Goal: Task Accomplishment & Management: Complete application form

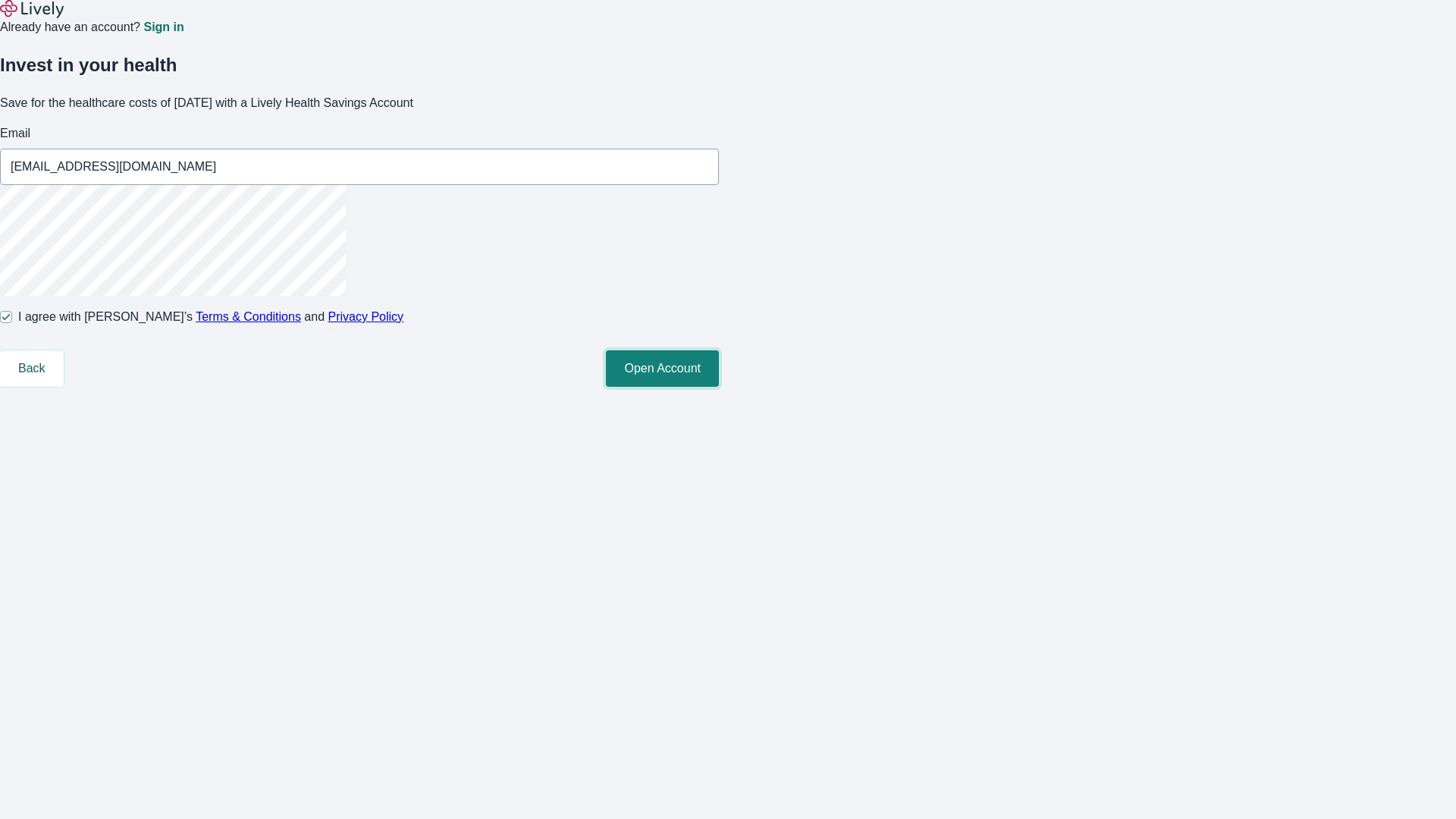
click at [719, 386] on button "Open Account" at bounding box center [662, 368] width 113 height 36
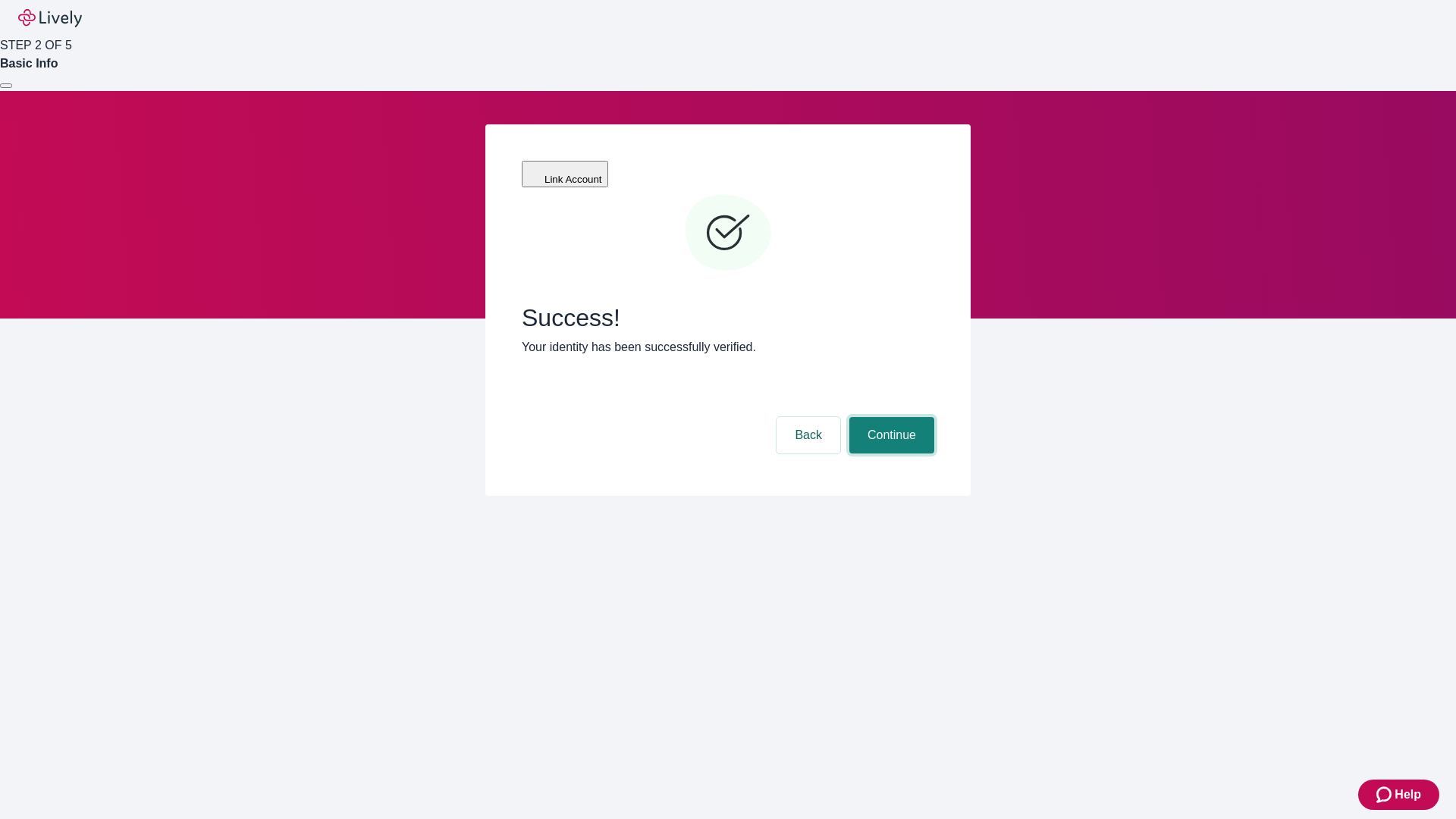
click at [890, 417] on button "Continue" at bounding box center [892, 435] width 85 height 36
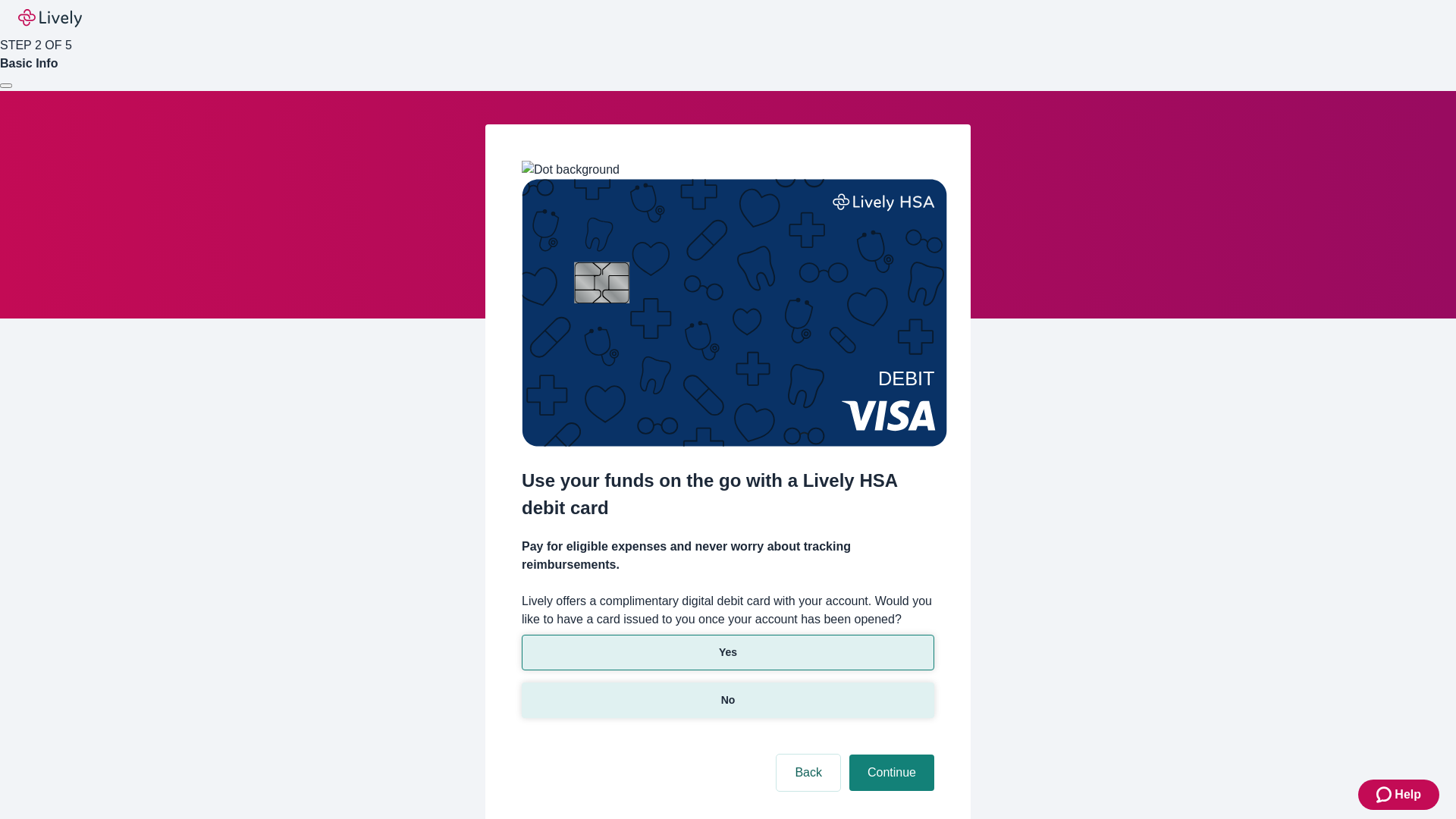
click at [728, 692] on p "No" at bounding box center [728, 700] width 14 height 16
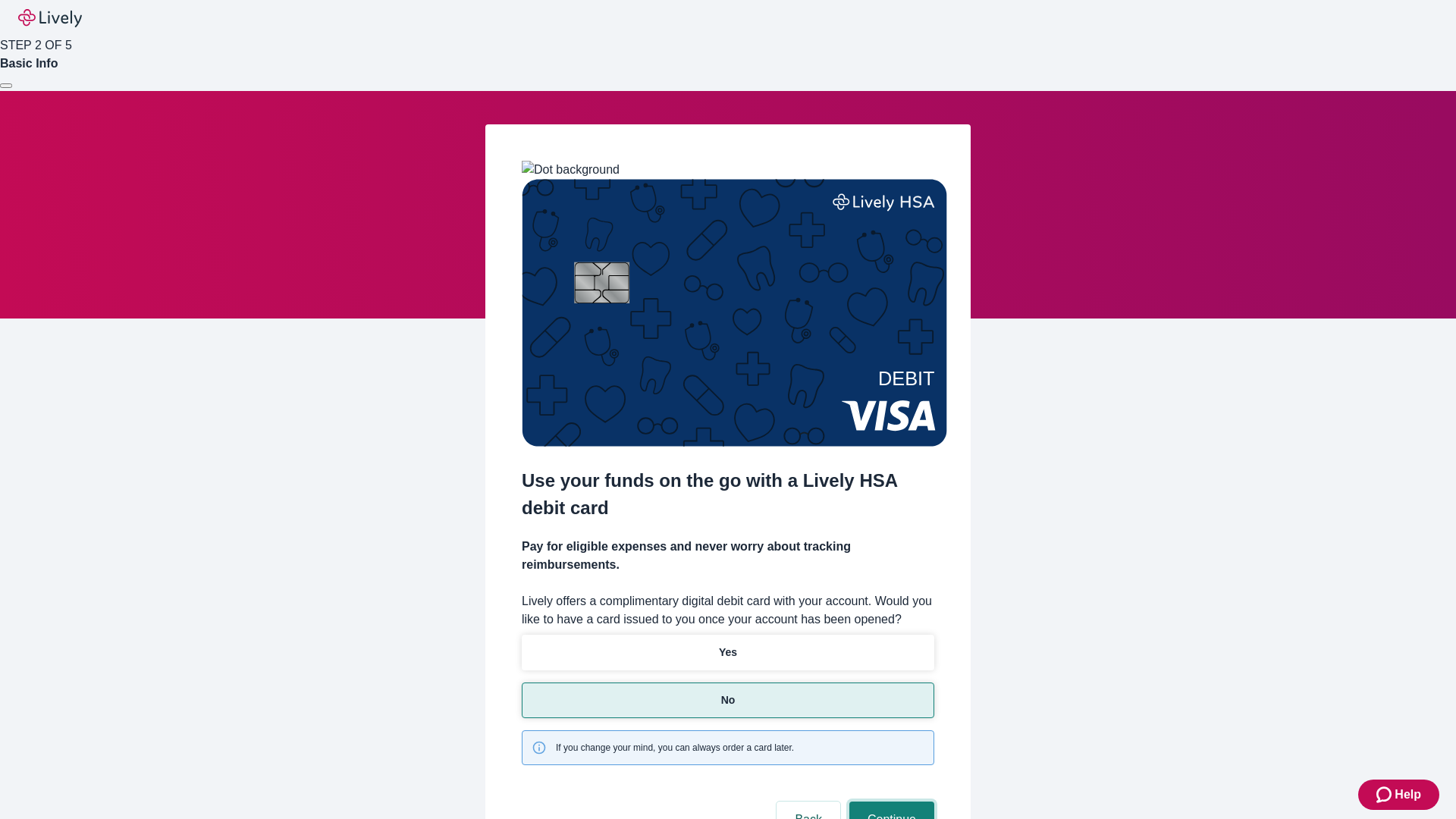
click at [890, 801] on button "Continue" at bounding box center [892, 819] width 85 height 36
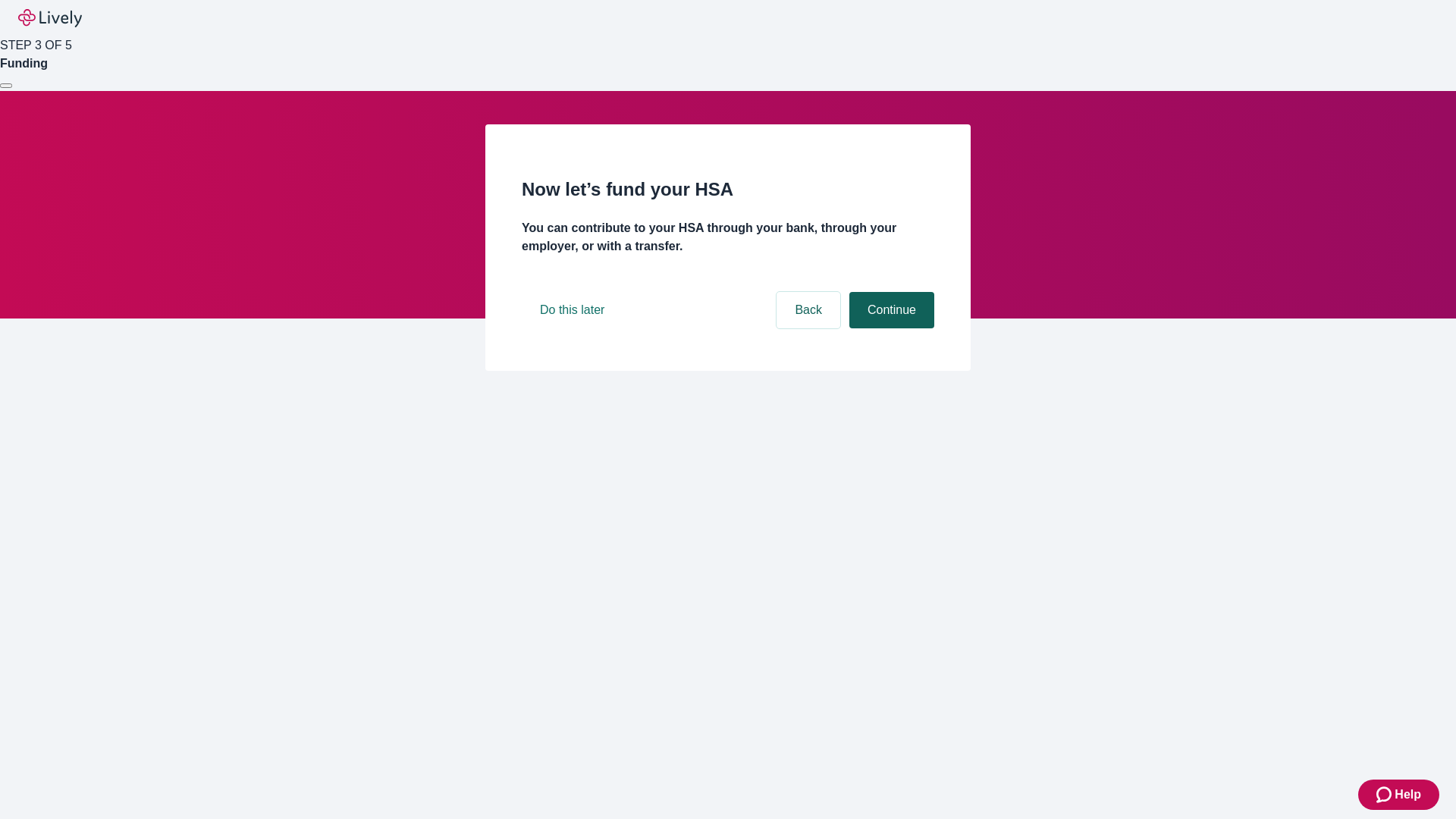
click at [890, 328] on button "Continue" at bounding box center [892, 309] width 85 height 36
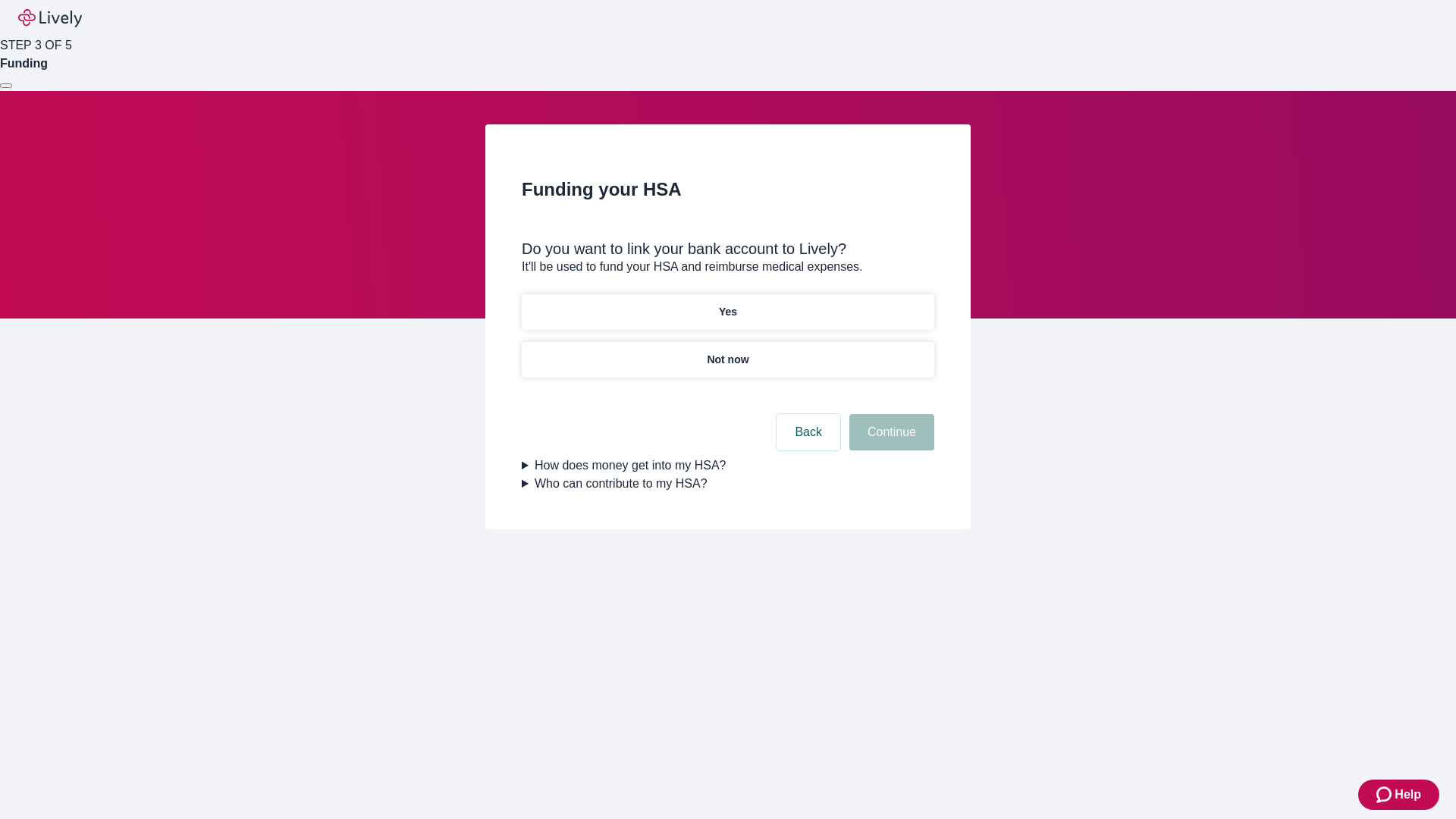
click at [728, 352] on p "Not now" at bounding box center [727, 360] width 42 height 16
click at [890, 441] on button "Continue" at bounding box center [892, 432] width 85 height 36
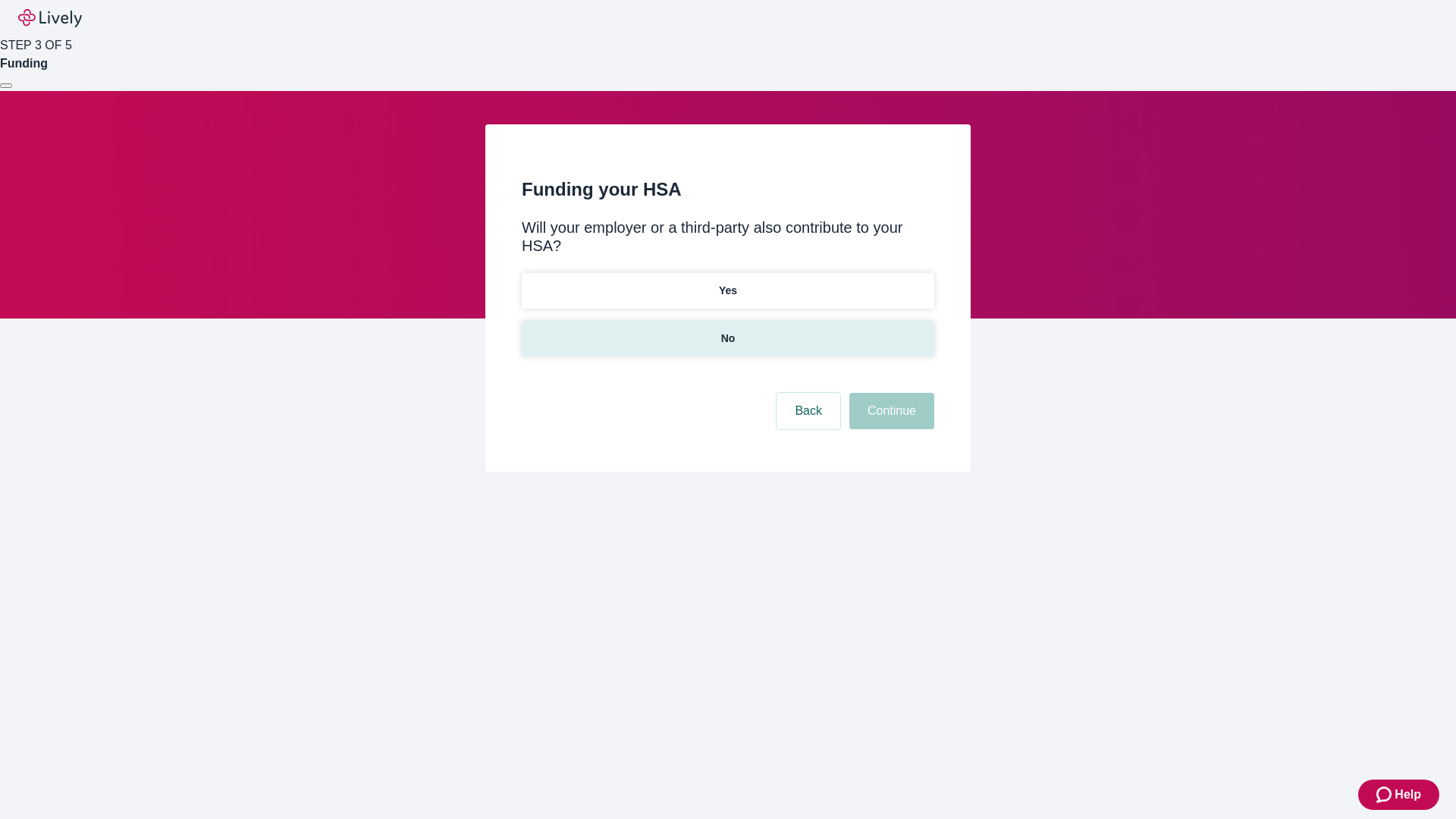
click at [728, 331] on p "No" at bounding box center [728, 339] width 14 height 16
click at [890, 393] on button "Continue" at bounding box center [892, 410] width 85 height 36
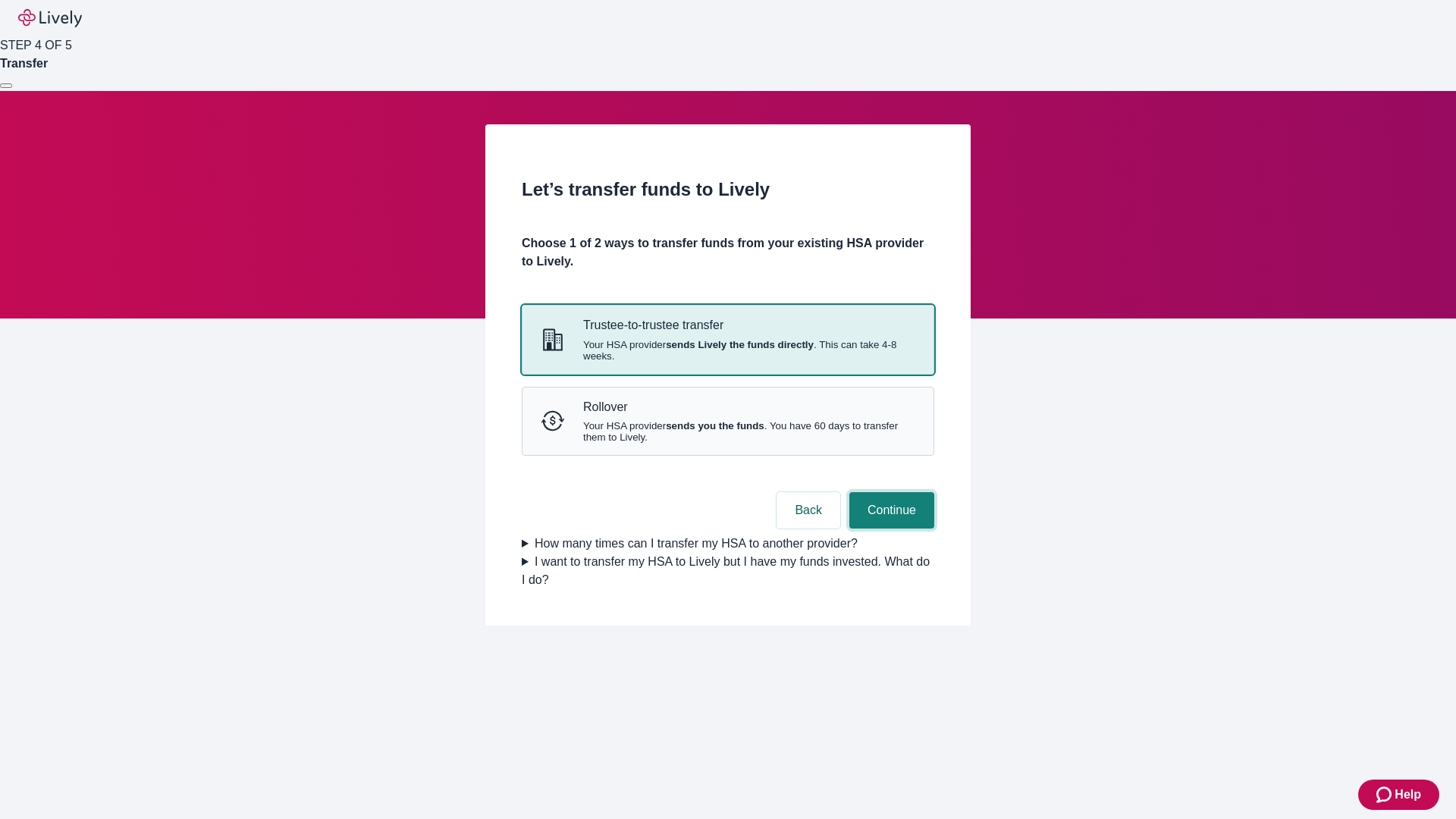
click at [890, 528] on button "Continue" at bounding box center [892, 510] width 85 height 36
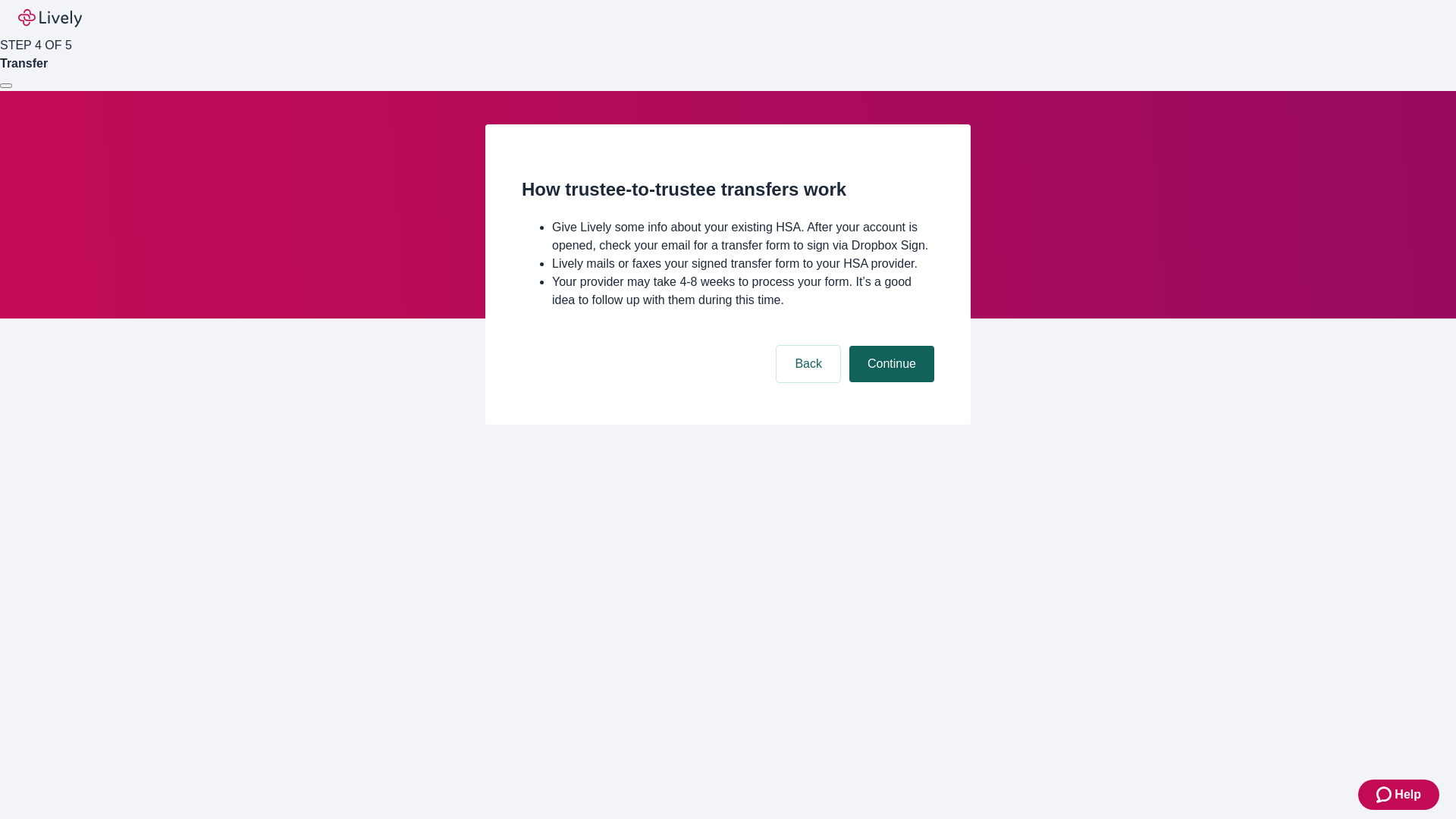
click at [890, 382] on button "Continue" at bounding box center [892, 363] width 85 height 36
